Goal: Task Accomplishment & Management: Manage account settings

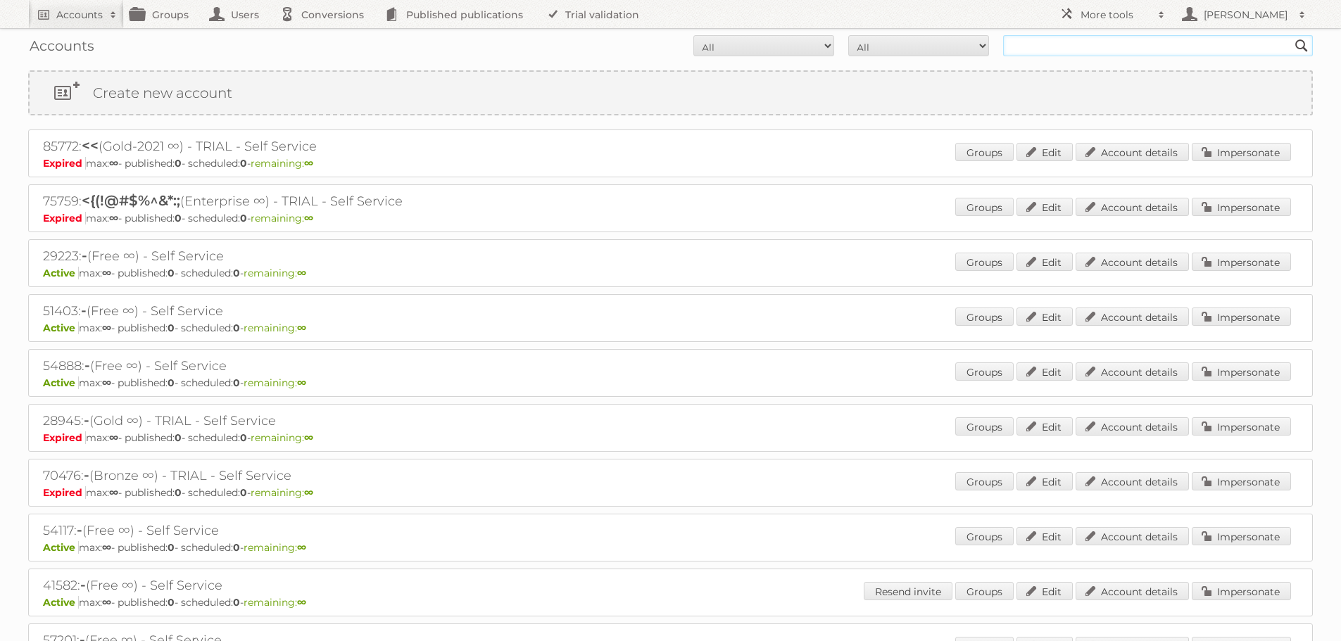
click at [1072, 53] on input "text" at bounding box center [1158, 45] width 310 height 21
type input "auto56"
click at [1291, 35] on input "Search" at bounding box center [1301, 45] width 21 height 21
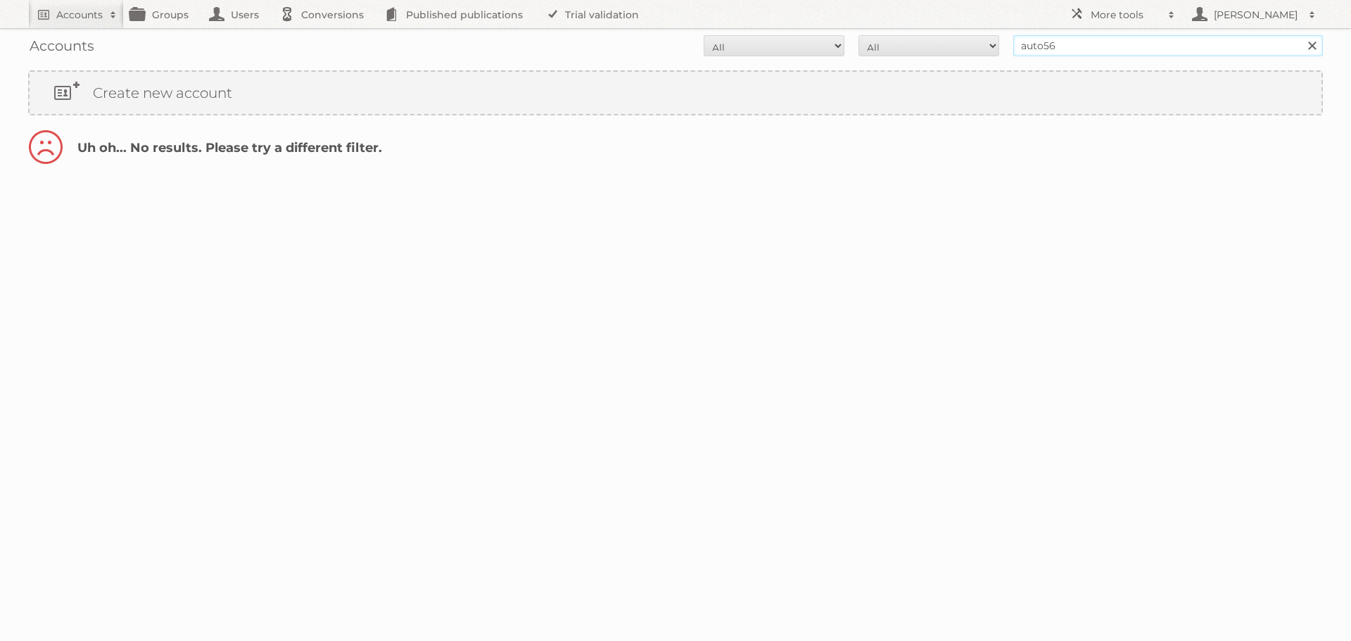
click at [1064, 50] on input "auto56" at bounding box center [1168, 45] width 310 height 21
type input "auto5"
click at [1301, 35] on input "Search" at bounding box center [1311, 45] width 21 height 21
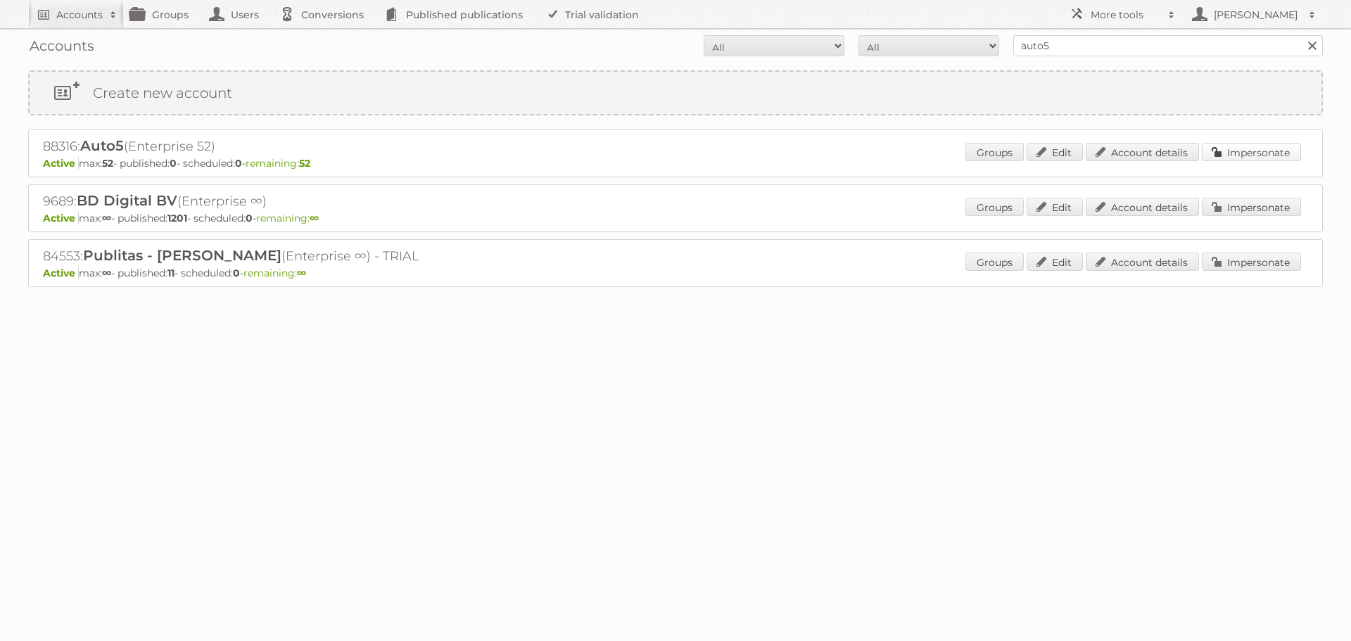
click at [1270, 158] on link "Impersonate" at bounding box center [1251, 152] width 99 height 18
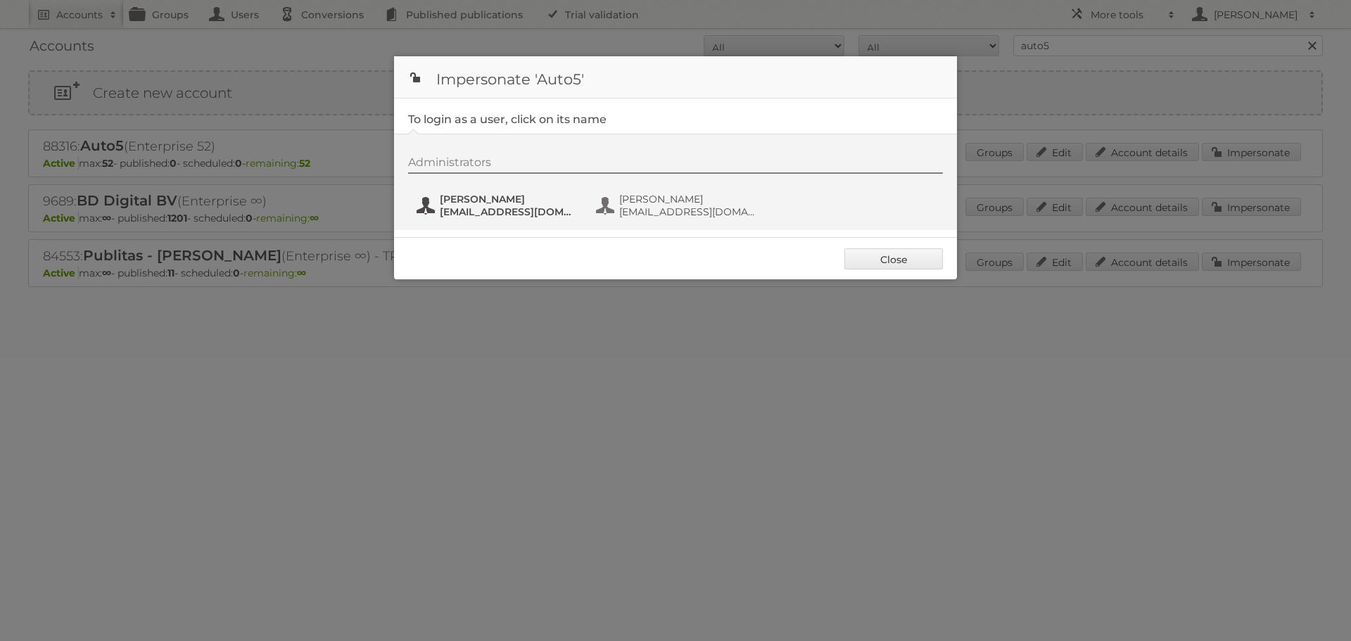
click at [465, 216] on span "amgiurumescu@auto5.be" at bounding box center [508, 211] width 137 height 13
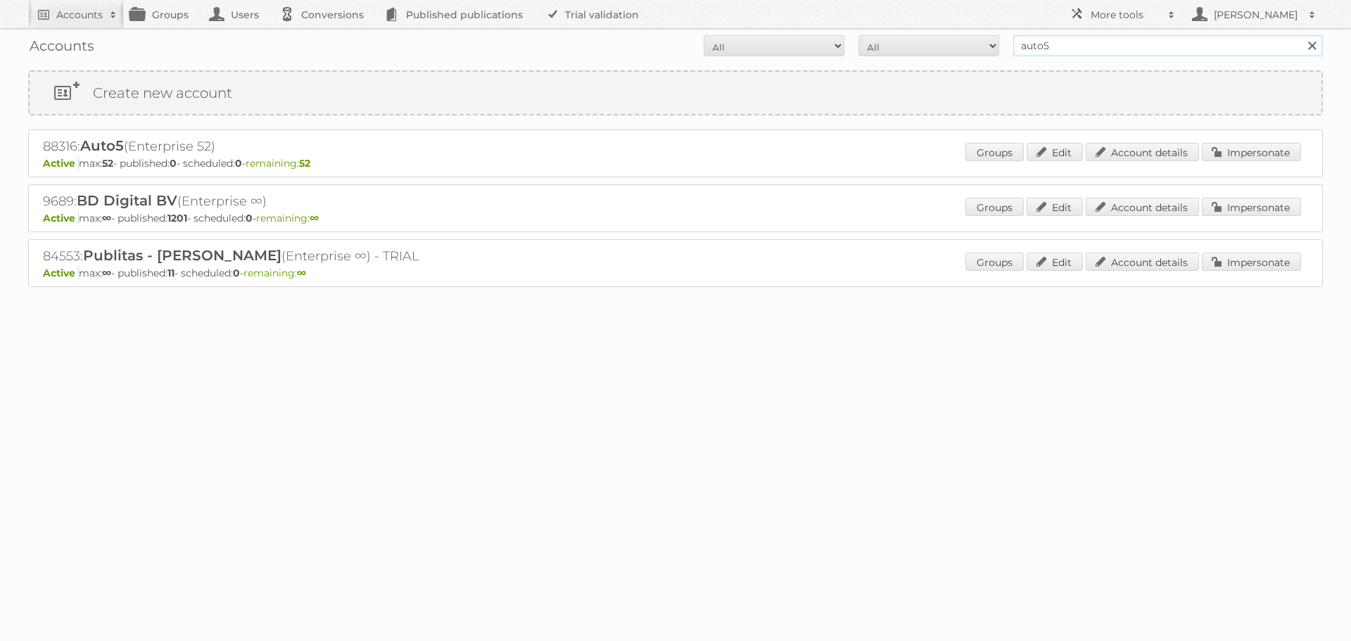
click at [1088, 51] on input "auto5" at bounding box center [1168, 45] width 310 height 21
type input "au"
click at [1055, 421] on body "Accounts Search Advanced Search Create new account Groups Users Conversions Pub…" at bounding box center [675, 320] width 1351 height 641
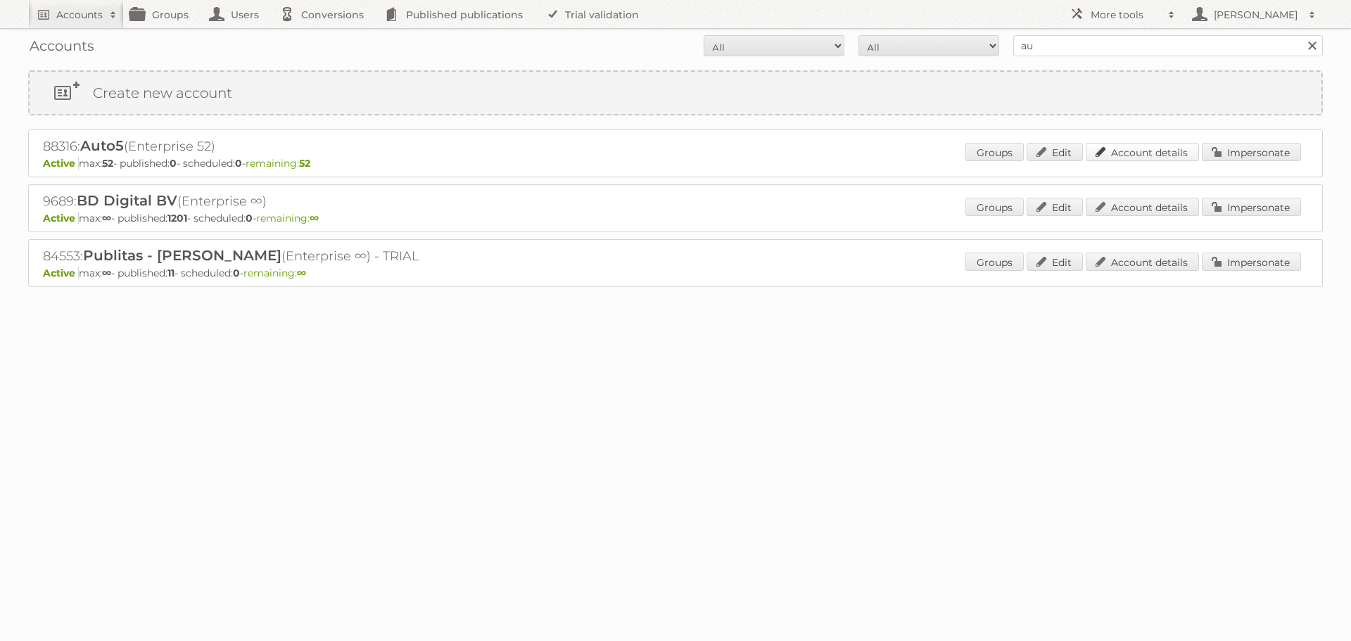
click at [1159, 146] on link "Account details" at bounding box center [1142, 152] width 113 height 18
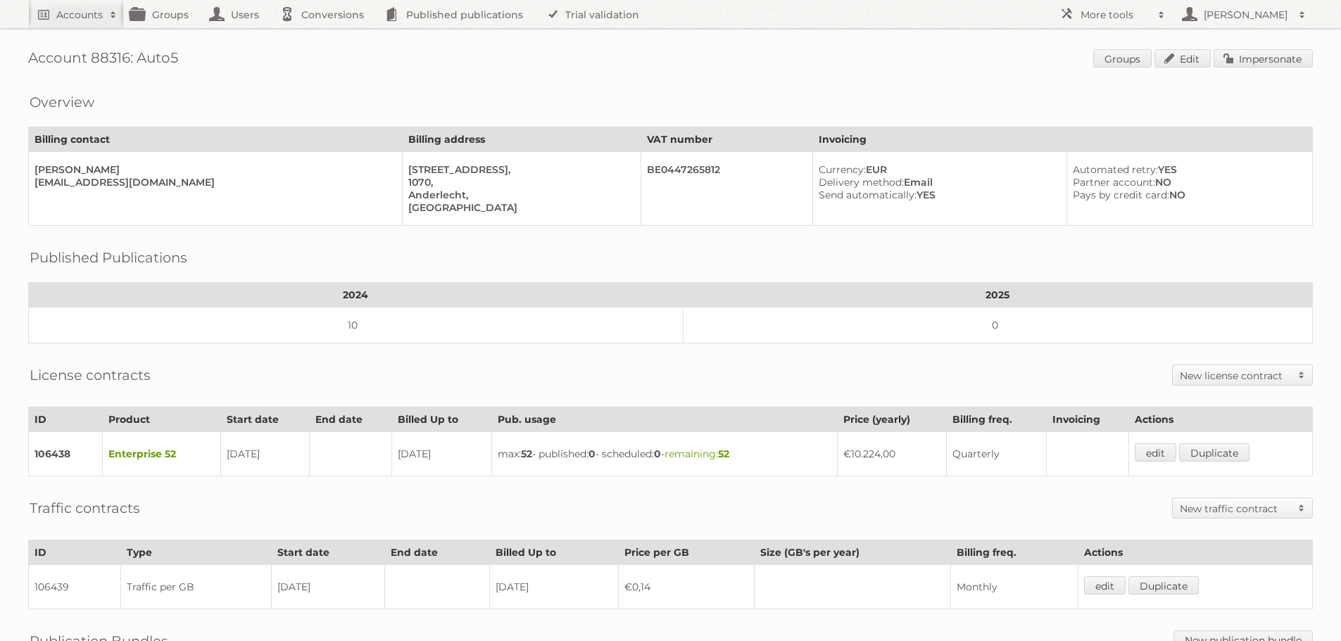
click at [363, 452] on td at bounding box center [351, 454] width 82 height 44
drag, startPoint x: 352, startPoint y: 452, endPoint x: 366, endPoint y: 452, distance: 14.1
click at [363, 452] on td at bounding box center [351, 454] width 82 height 44
click at [366, 452] on td at bounding box center [351, 454] width 82 height 44
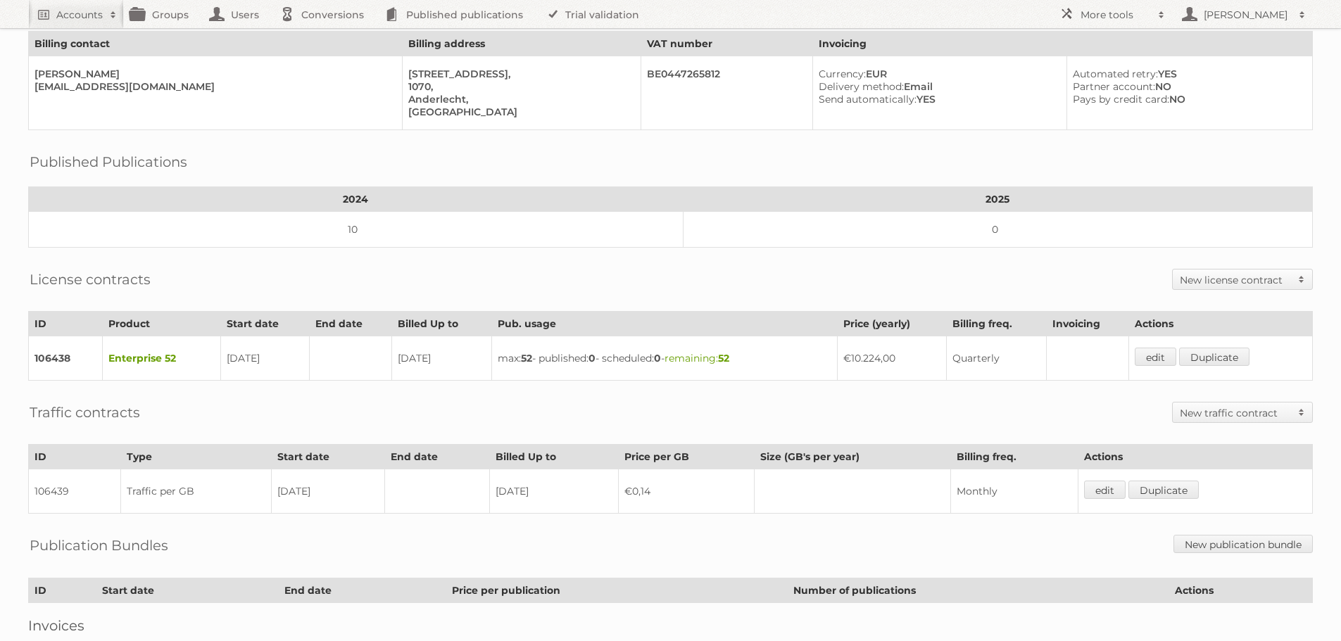
scroll to position [70, 0]
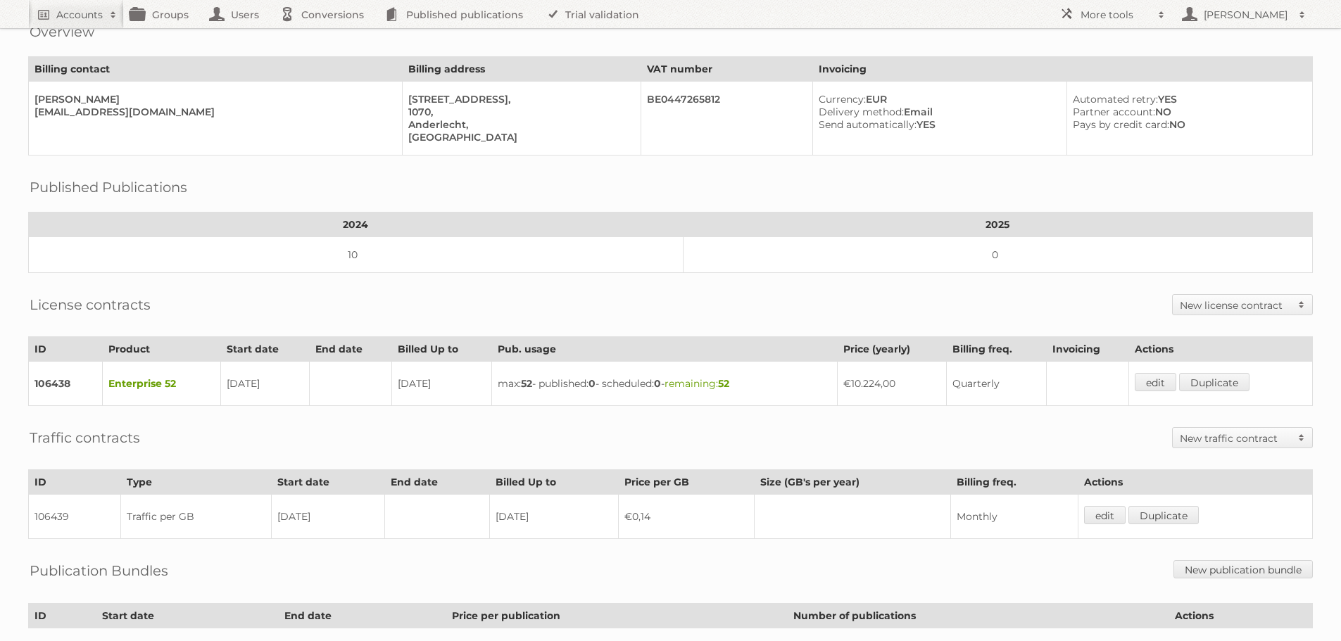
click at [273, 309] on div "License contracts New license contract Enterprise Bronze-2023 Silver-2023 Gold-…" at bounding box center [670, 304] width 1284 height 35
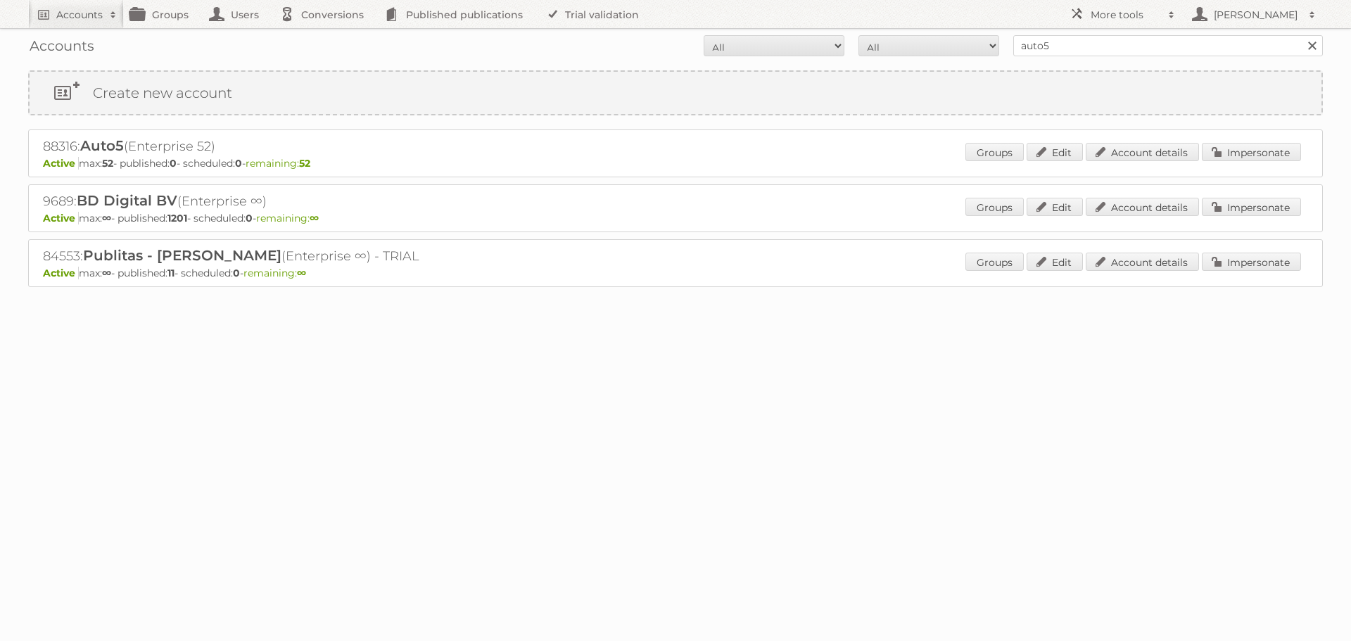
click at [49, 135] on div "88316: Auto5 (Enterprise 52) Active max: 52 - published: 0 - scheduled: 0 - rem…" at bounding box center [675, 153] width 1295 height 48
click at [53, 140] on h2 "88316: Auto5 (Enterprise 52)" at bounding box center [289, 146] width 493 height 18
copy h2 "88316"
